Goal: Find contact information: Find contact information

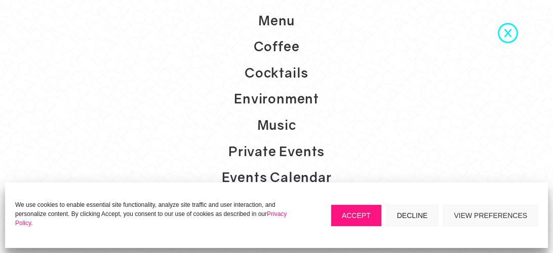
click at [288, 226] on p "We use cookies to enable essential site functionality, analyze site traffic and…" at bounding box center [155, 213] width 281 height 27
click at [359, 213] on button "Accept" at bounding box center [356, 215] width 50 height 21
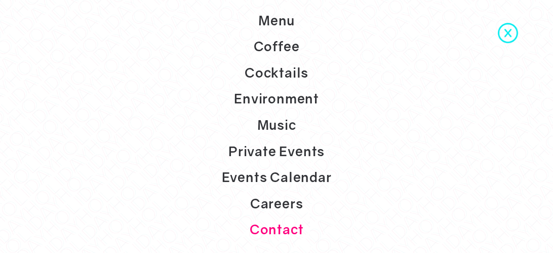
click at [290, 226] on link "Contact" at bounding box center [276, 229] width 553 height 26
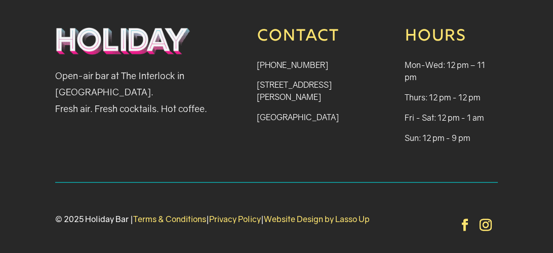
scroll to position [939, 0]
